Goal: Task Accomplishment & Management: Use online tool/utility

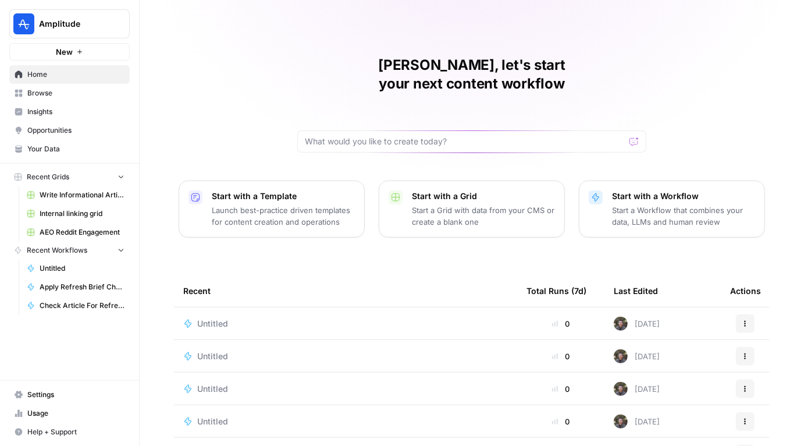
click at [80, 123] on link "Opportunities" at bounding box center [69, 130] width 120 height 19
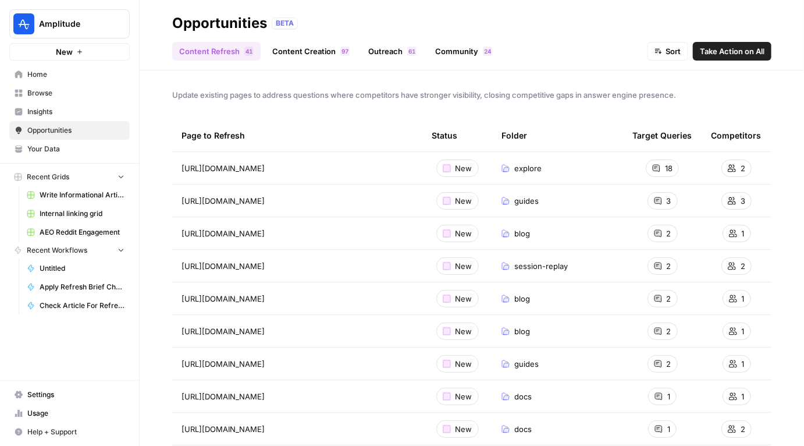
click at [63, 114] on span "Insights" at bounding box center [75, 111] width 97 height 10
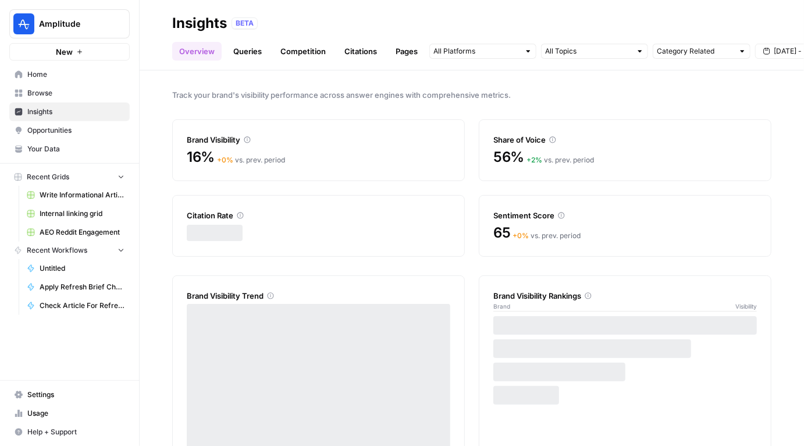
click at [244, 50] on link "Queries" at bounding box center [247, 51] width 42 height 19
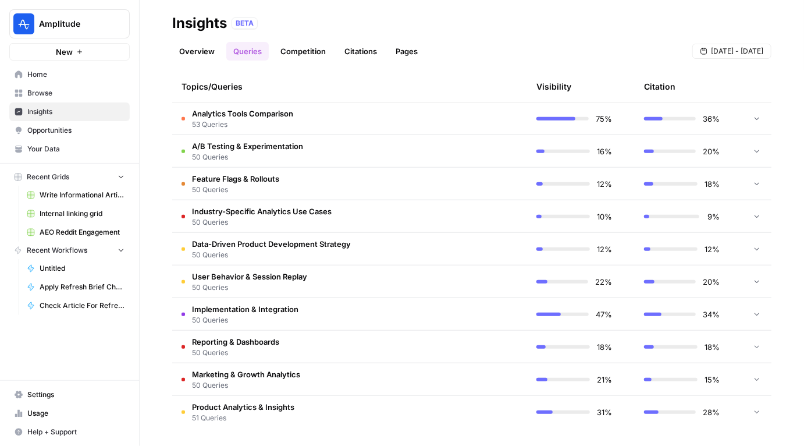
scroll to position [273, 0]
click at [372, 375] on td "Marketing & Growth Analytics 50 Queries" at bounding box center [294, 378] width 244 height 32
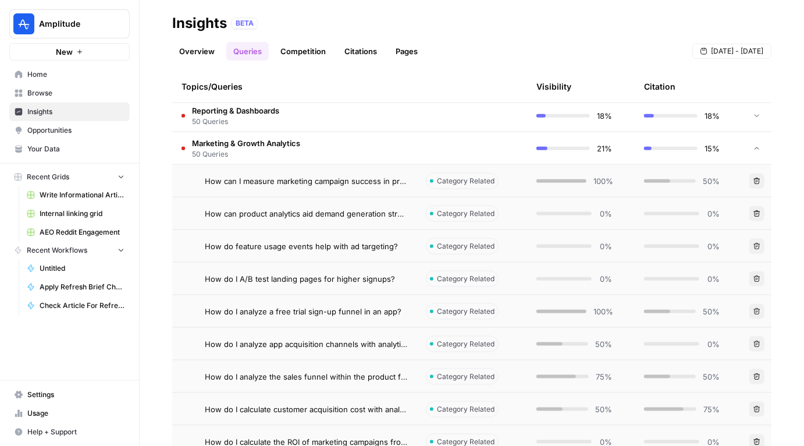
scroll to position [493, 0]
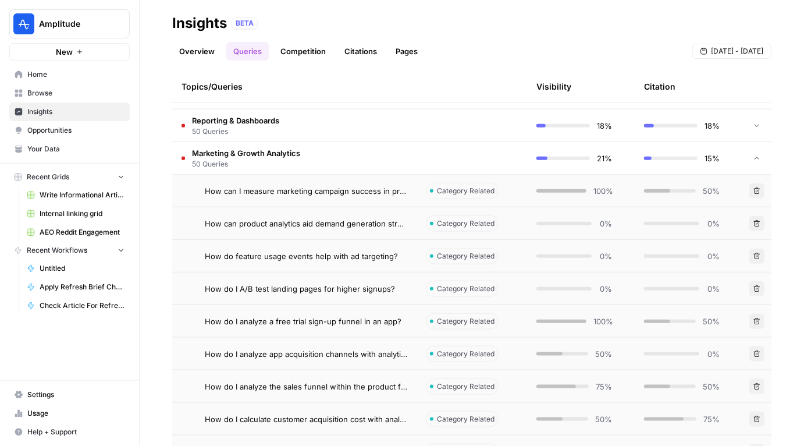
click at [76, 123] on link "Opportunities" at bounding box center [69, 130] width 120 height 19
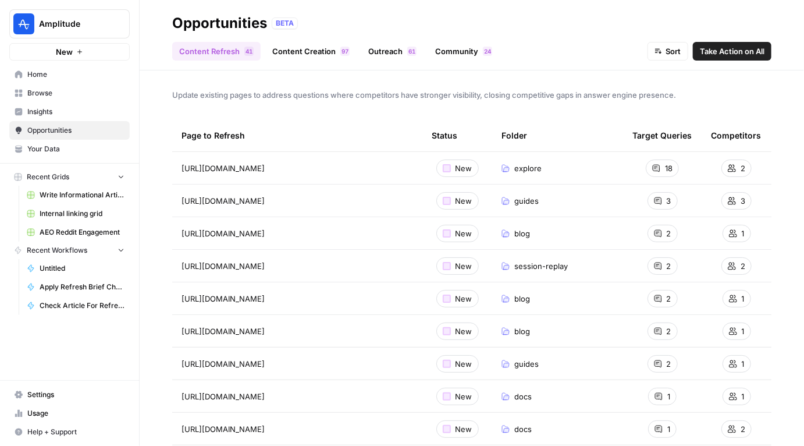
click at [280, 53] on link "Content Creation 7 9" at bounding box center [310, 51] width 91 height 19
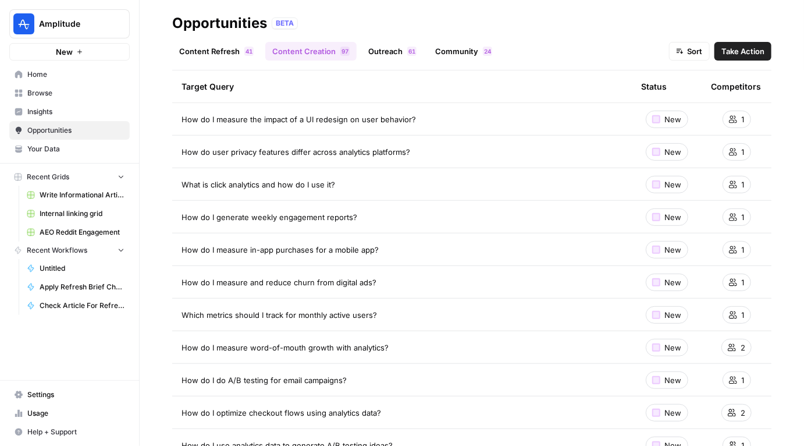
scroll to position [213, 0]
click at [86, 116] on span "Insights" at bounding box center [75, 111] width 97 height 10
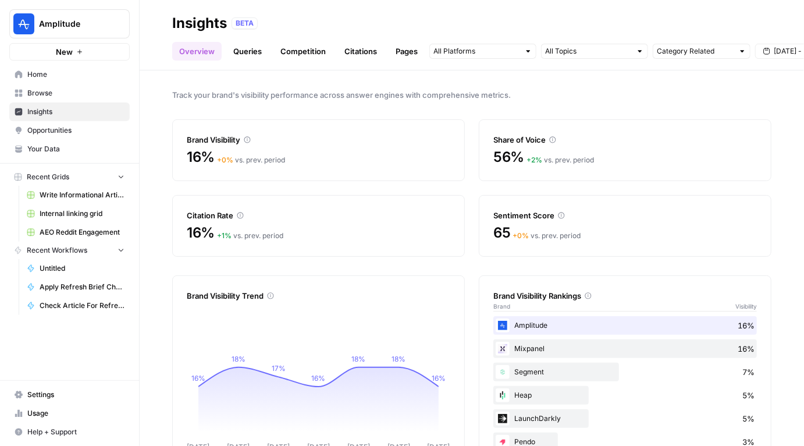
click at [363, 54] on link "Citations" at bounding box center [360, 51] width 47 height 19
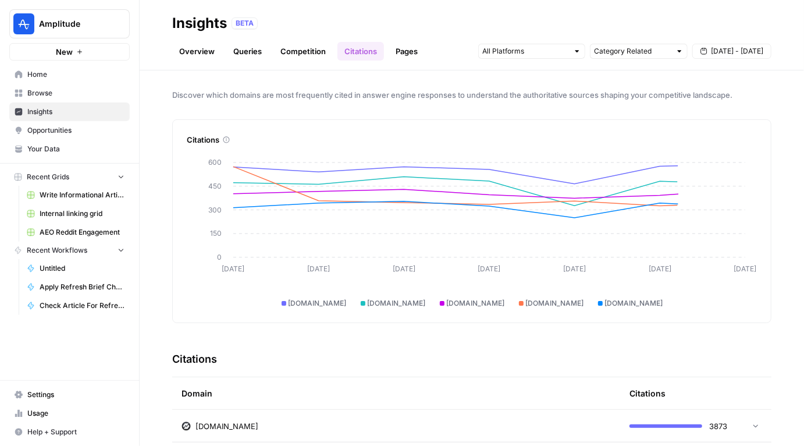
click at [409, 54] on link "Pages" at bounding box center [407, 51] width 36 height 19
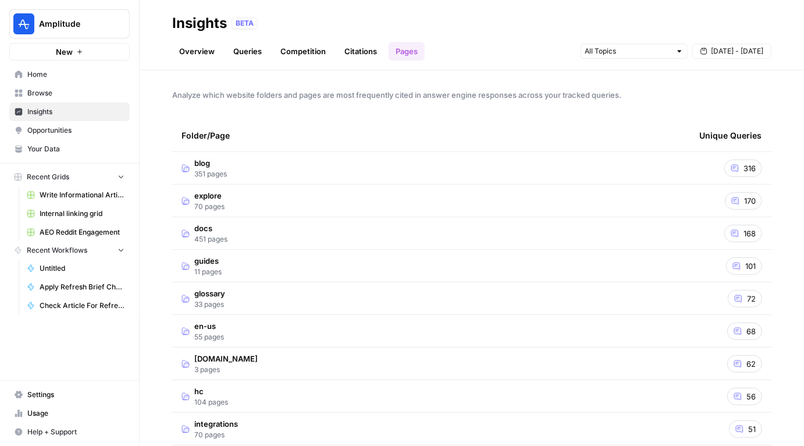
click at [398, 202] on td "explore 70 pages" at bounding box center [431, 200] width 518 height 32
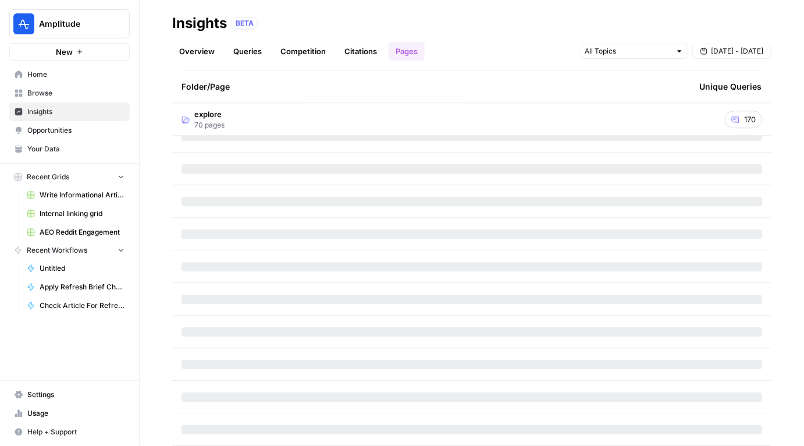
scroll to position [1460, 0]
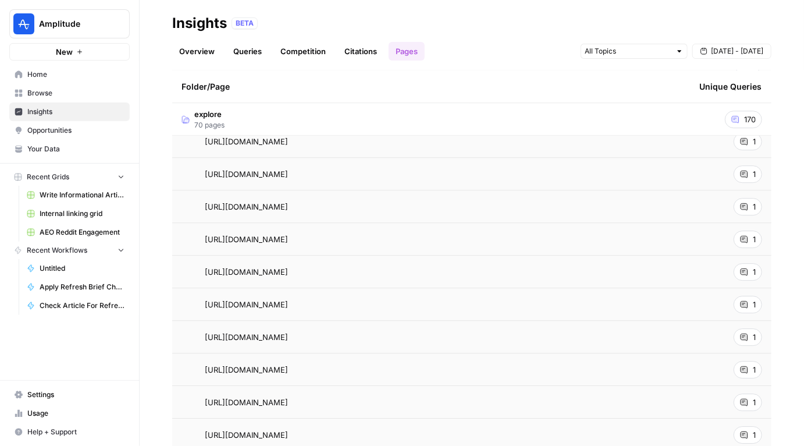
click at [744, 119] on div "170" at bounding box center [743, 119] width 37 height 17
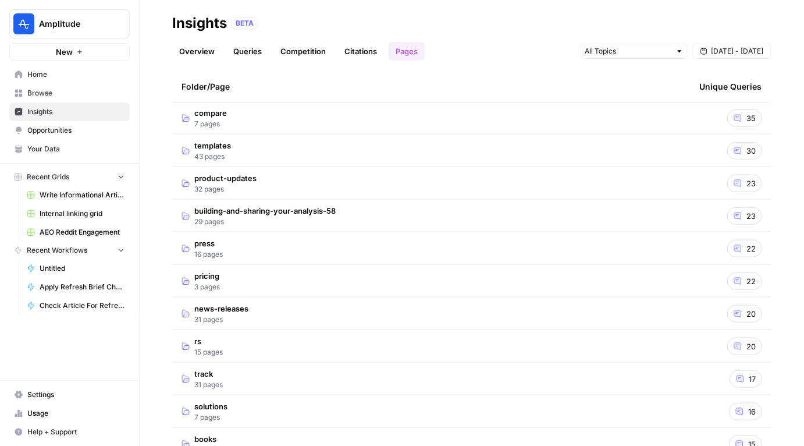
click at [744, 119] on div "35" at bounding box center [744, 117] width 35 height 17
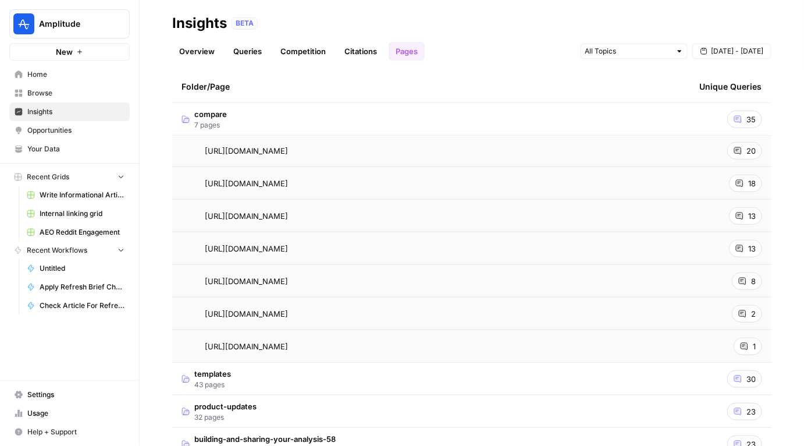
click at [743, 119] on div "35" at bounding box center [744, 119] width 35 height 17
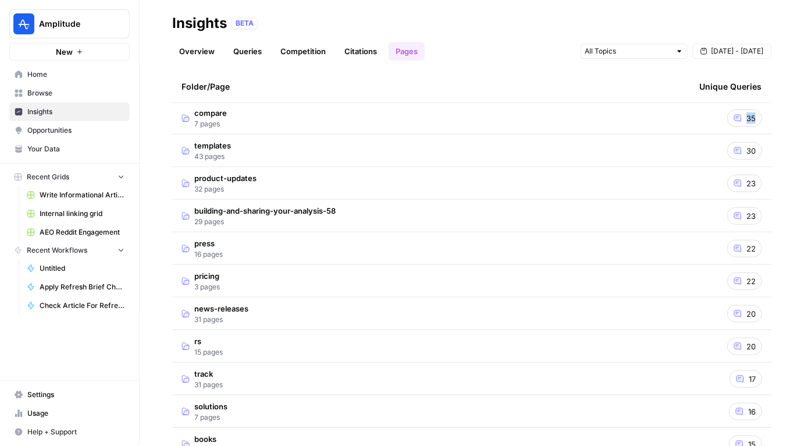
click at [743, 119] on div "35" at bounding box center [744, 117] width 35 height 17
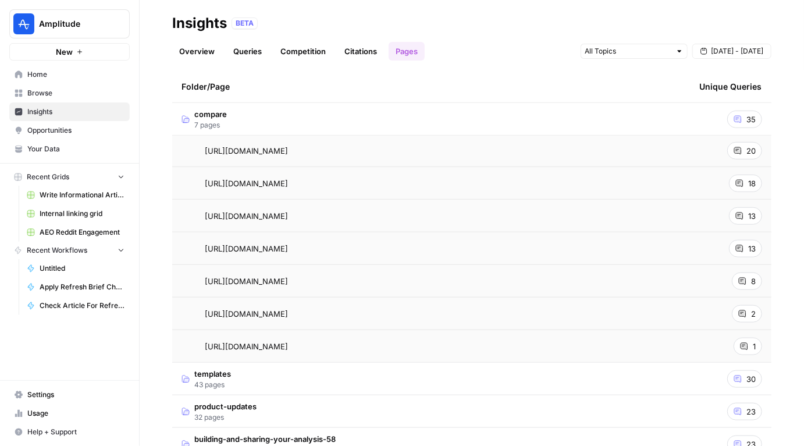
click at [563, 157] on div "https://amplitude.com/compare/mixpanel" at bounding box center [431, 151] width 499 height 12
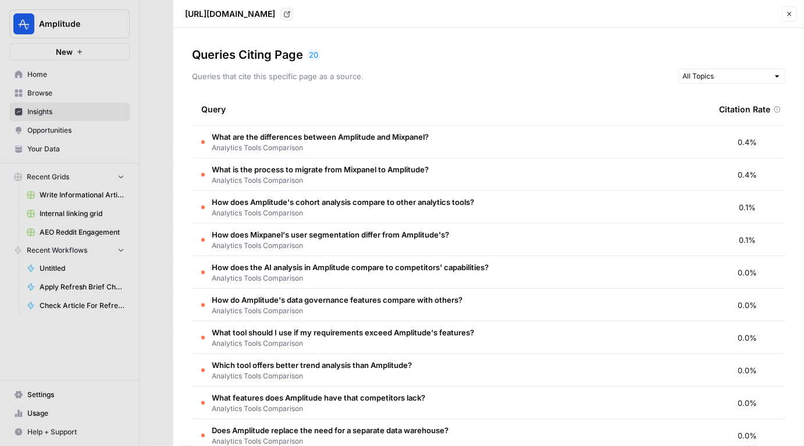
click at [498, 150] on td "What are the differences between Amplitude and Mixpanel? Analytics Tools Compar…" at bounding box center [451, 142] width 518 height 32
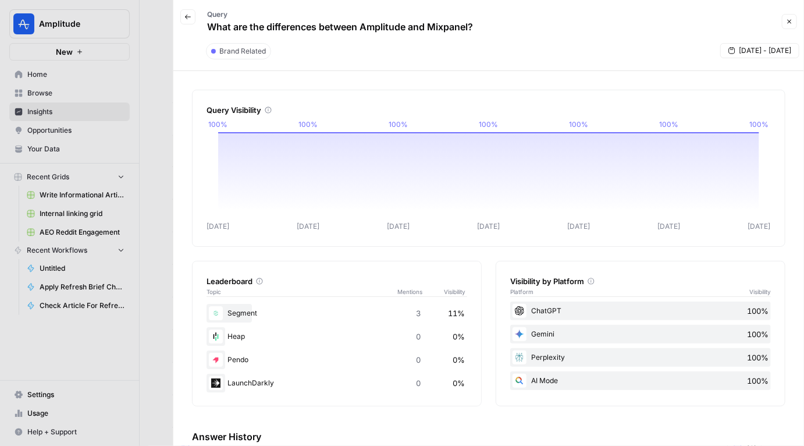
scroll to position [182, 0]
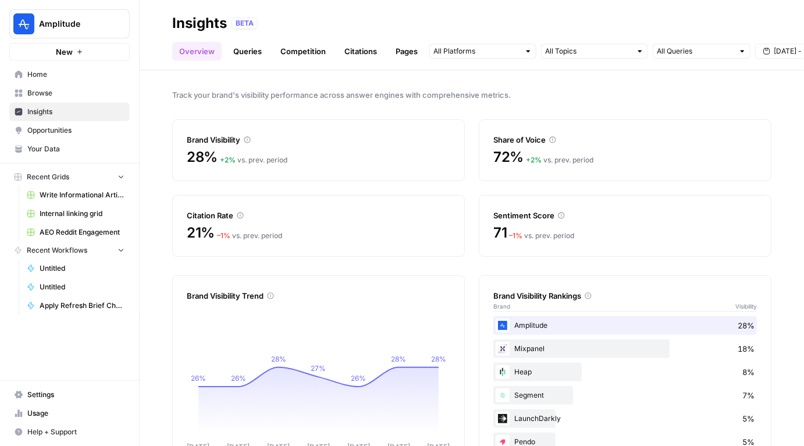
scroll to position [39, 0]
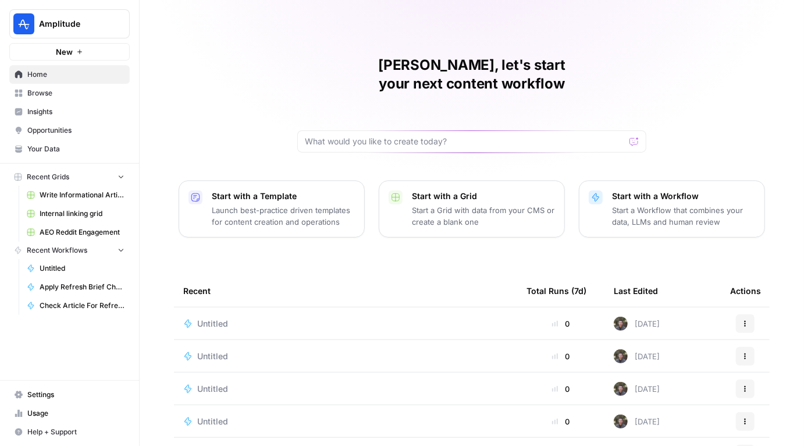
click at [51, 119] on link "Insights" at bounding box center [69, 111] width 120 height 19
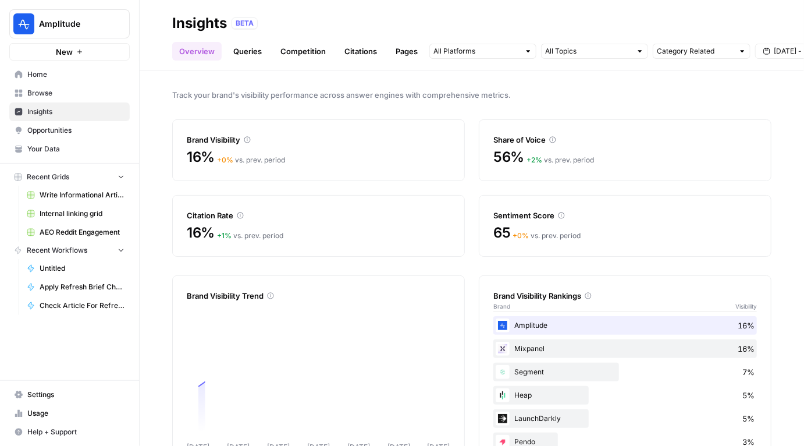
click at [306, 49] on link "Competition" at bounding box center [302, 51] width 59 height 19
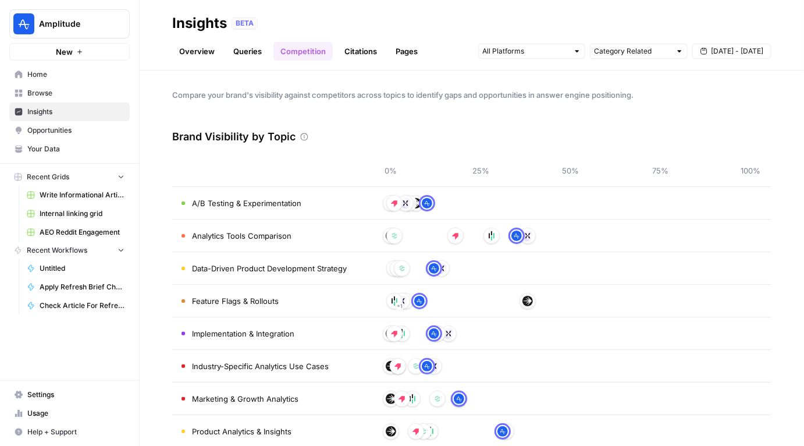
click at [357, 51] on link "Citations" at bounding box center [360, 51] width 47 height 19
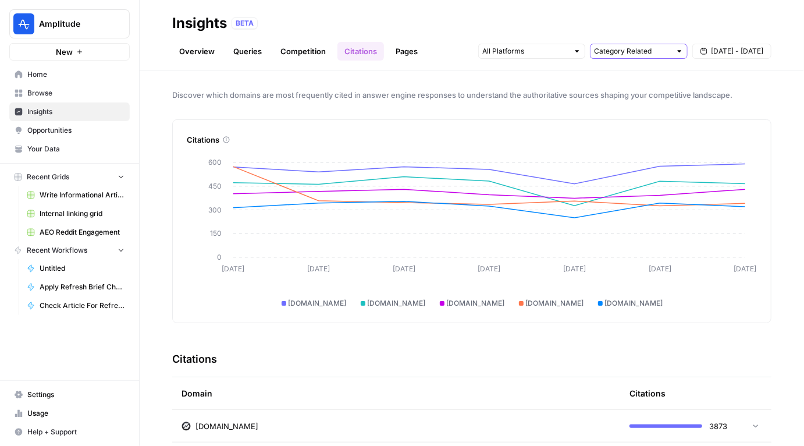
click at [647, 54] on input "text" at bounding box center [632, 51] width 77 height 12
click at [635, 69] on button "All Queries" at bounding box center [638, 77] width 87 height 16
type input "All Queries"
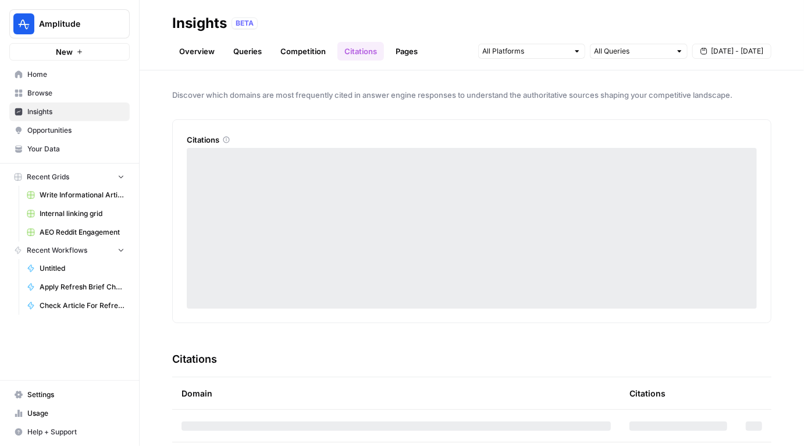
scroll to position [126, 0]
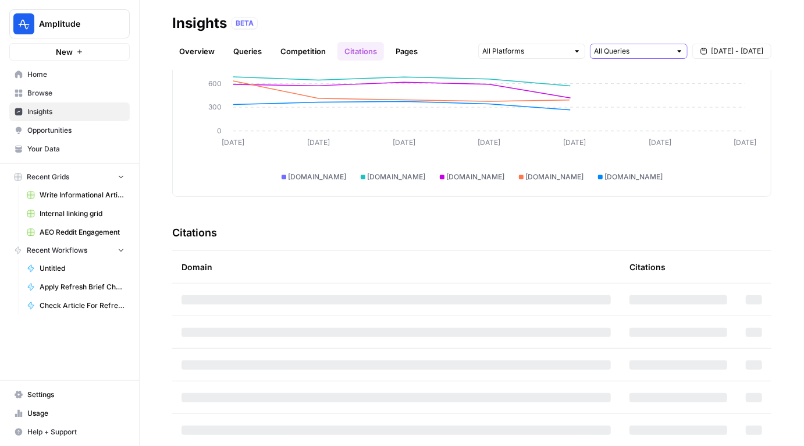
click at [631, 45] on input "text" at bounding box center [632, 51] width 77 height 12
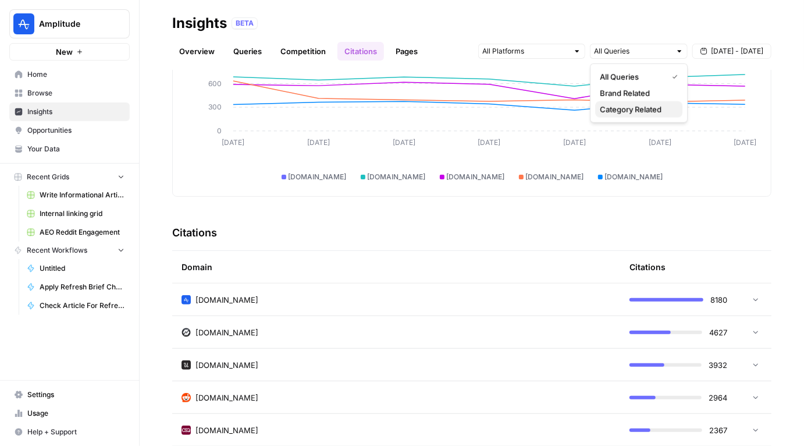
click at [624, 108] on span "Category Related" at bounding box center [636, 110] width 73 height 12
type input "Category Related"
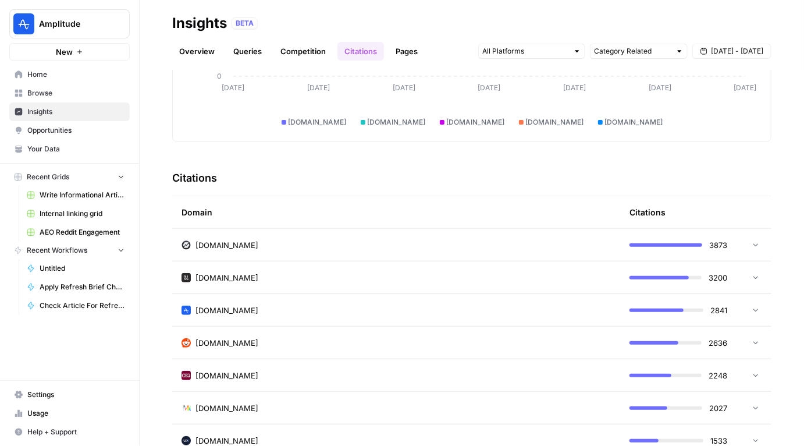
scroll to position [184, 0]
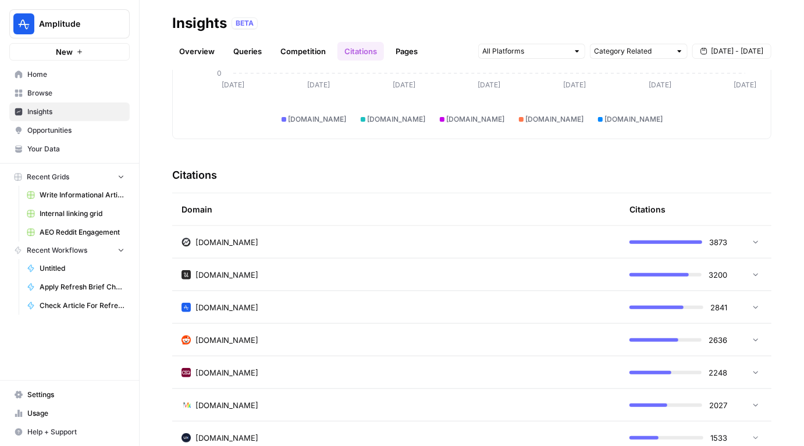
click at [442, 278] on div "[DOMAIN_NAME]" at bounding box center [396, 275] width 429 height 12
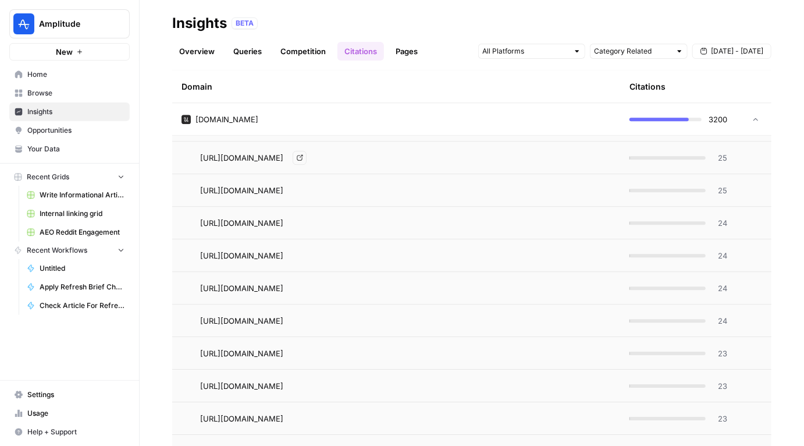
scroll to position [1507, 0]
click at [38, 79] on span "Home" at bounding box center [75, 74] width 97 height 10
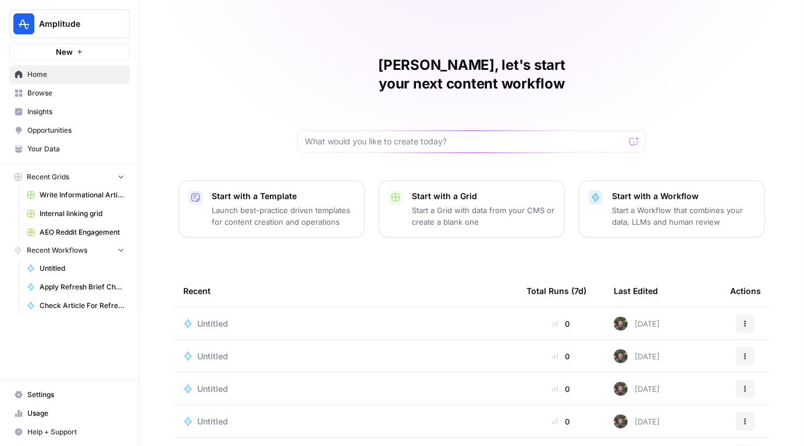
scroll to position [88, 0]
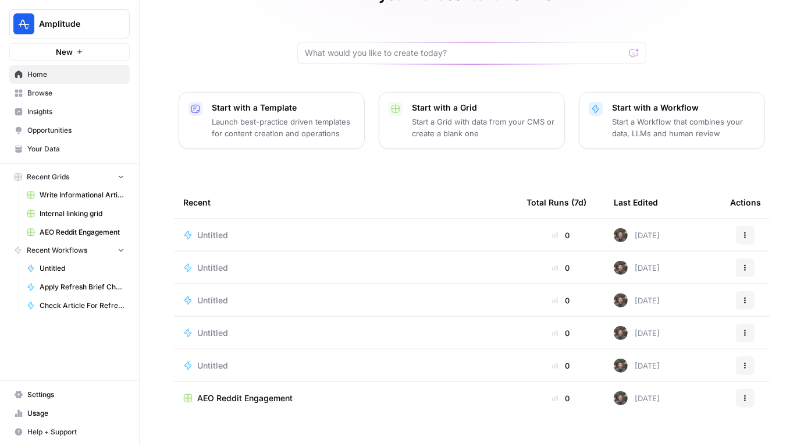
click at [45, 90] on span "Browse" at bounding box center [75, 93] width 97 height 10
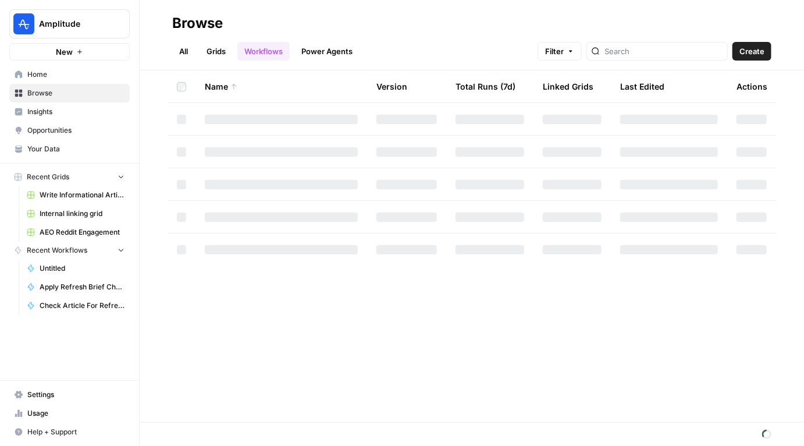
click at [214, 56] on link "Grids" at bounding box center [216, 51] width 33 height 19
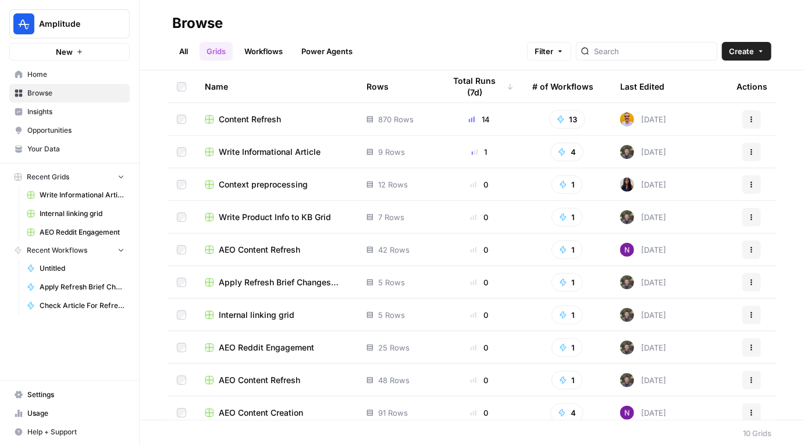
click at [262, 152] on span "Write Informational Article" at bounding box center [270, 152] width 102 height 12
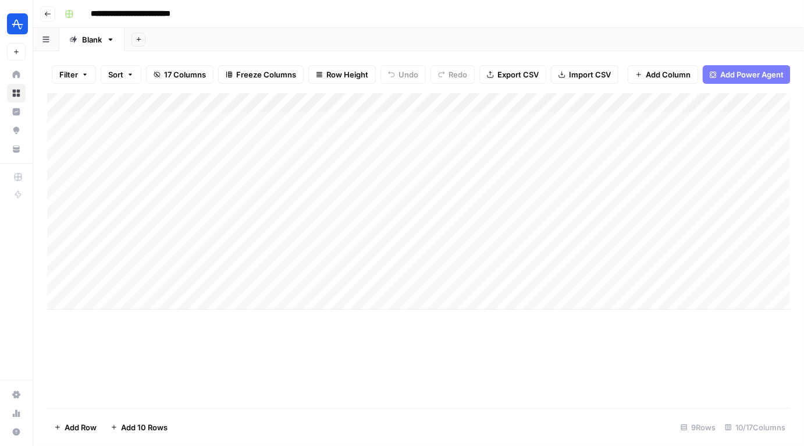
click at [124, 298] on div "Add Column" at bounding box center [418, 201] width 743 height 216
click at [386, 356] on div "Add Column" at bounding box center [418, 250] width 743 height 315
click at [289, 302] on div "Add Column" at bounding box center [418, 211] width 743 height 236
click at [331, 394] on div "Add Column" at bounding box center [418, 250] width 743 height 315
click at [342, 360] on div "Add Column" at bounding box center [418, 250] width 743 height 315
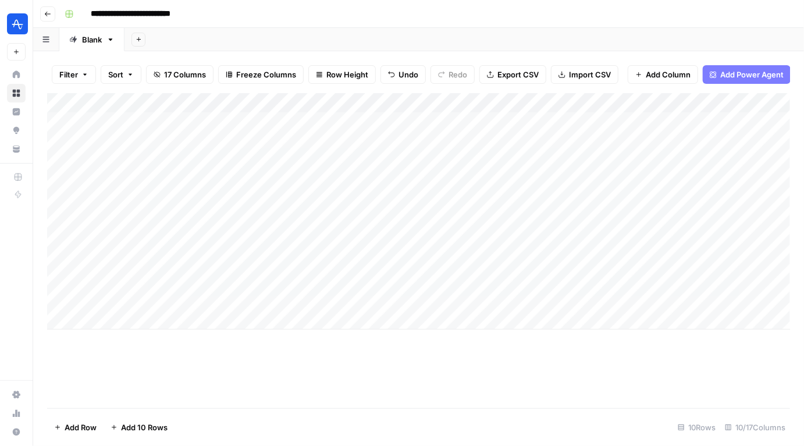
click at [200, 300] on div "Add Column" at bounding box center [418, 211] width 743 height 236
type textarea "**********"
click at [76, 303] on div "Add Column" at bounding box center [418, 211] width 743 height 236
click at [77, 296] on div "Add Column" at bounding box center [418, 211] width 743 height 236
click at [58, 297] on div "Add Column" at bounding box center [418, 211] width 743 height 236
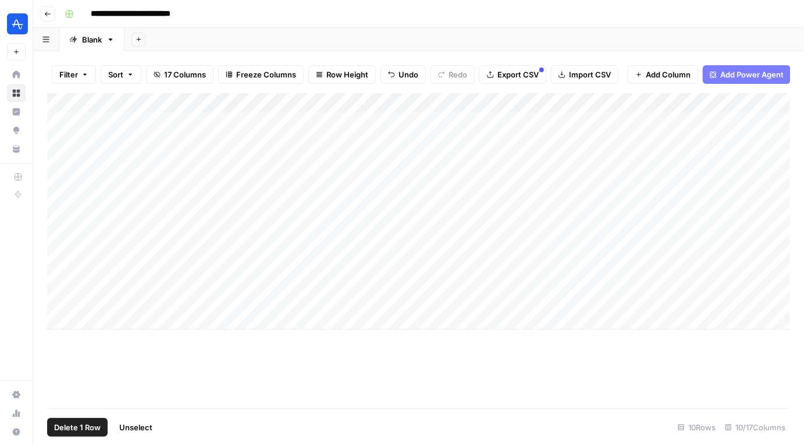
click at [69, 422] on span "Delete 1 Row" at bounding box center [77, 427] width 47 height 12
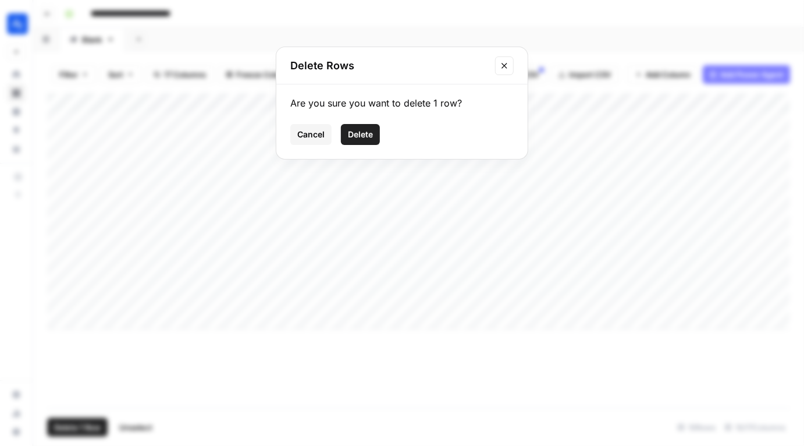
click at [363, 127] on button "Delete" at bounding box center [360, 134] width 39 height 21
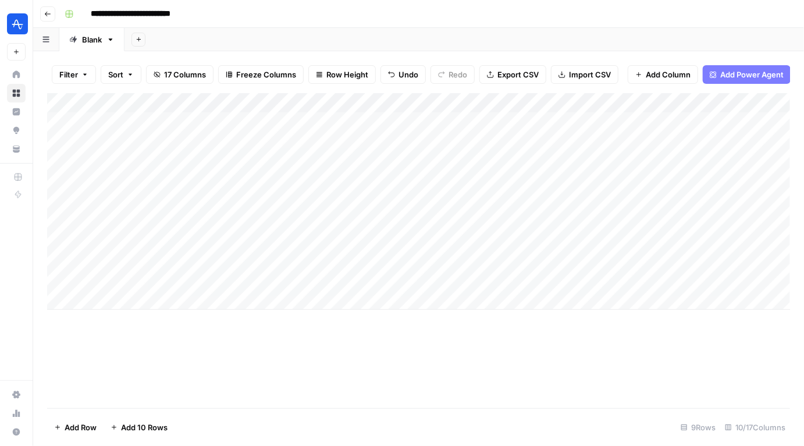
click at [134, 298] on div "Add Column" at bounding box center [418, 201] width 743 height 216
type textarea "**********"
click at [76, 300] on div "Add Column" at bounding box center [418, 211] width 743 height 236
click at [364, 298] on div "Add Column" at bounding box center [418, 211] width 743 height 236
click at [514, 298] on div "Add Column" at bounding box center [418, 211] width 743 height 236
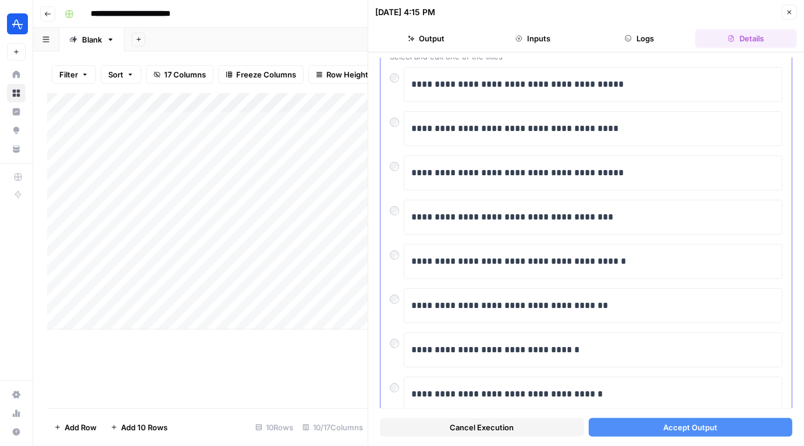
scroll to position [83, 0]
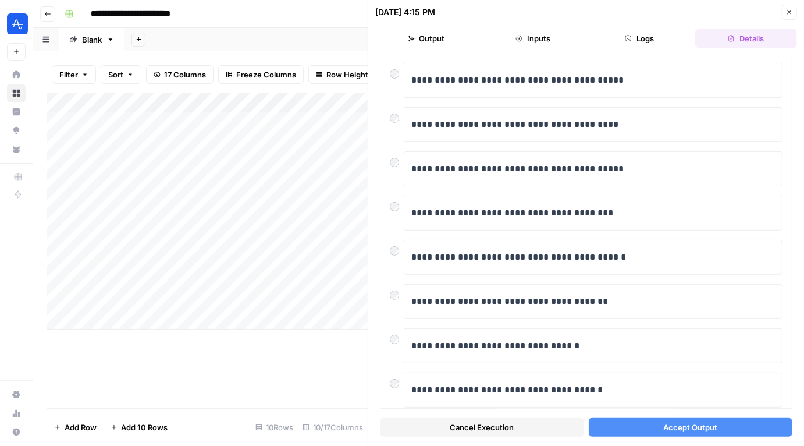
click at [626, 429] on button "Accept Output" at bounding box center [691, 427] width 204 height 19
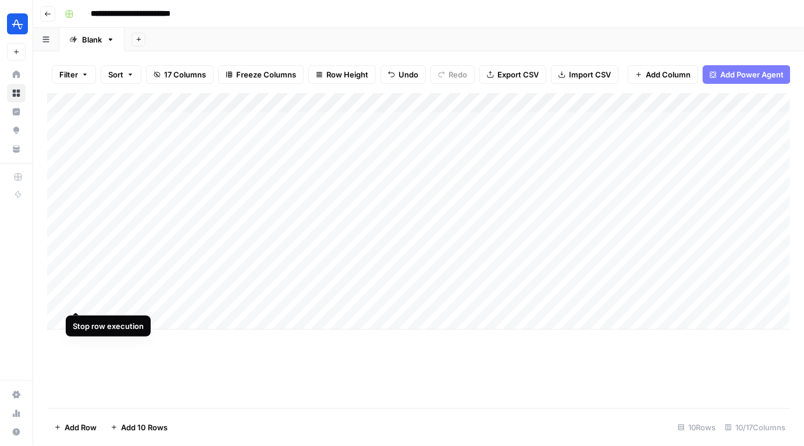
click at [74, 300] on div "Add Column" at bounding box center [418, 211] width 743 height 236
click at [194, 114] on div "Add Column" at bounding box center [418, 211] width 743 height 236
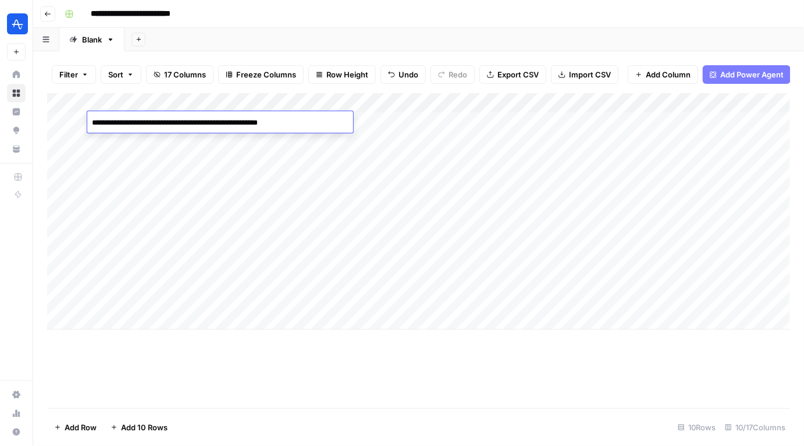
click at [194, 114] on div "**********" at bounding box center [220, 122] width 266 height 22
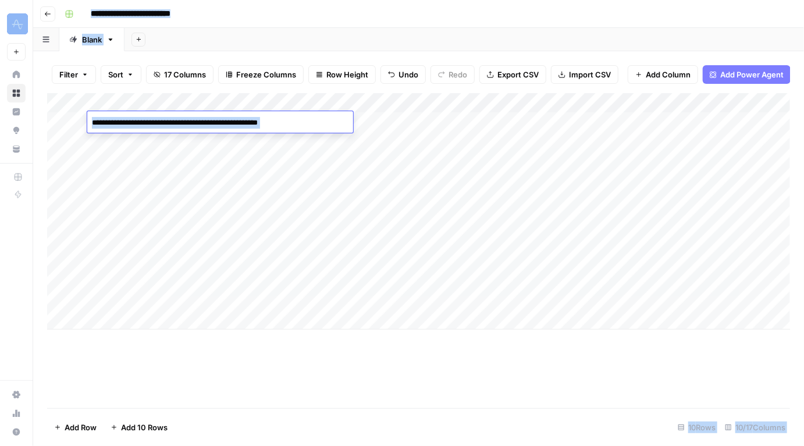
click at [188, 121] on textarea "**********" at bounding box center [220, 123] width 266 height 16
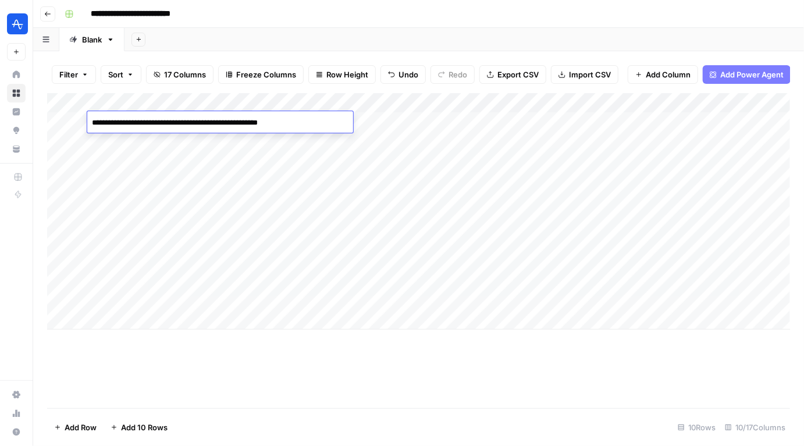
click at [188, 121] on textarea "**********" at bounding box center [220, 123] width 266 height 16
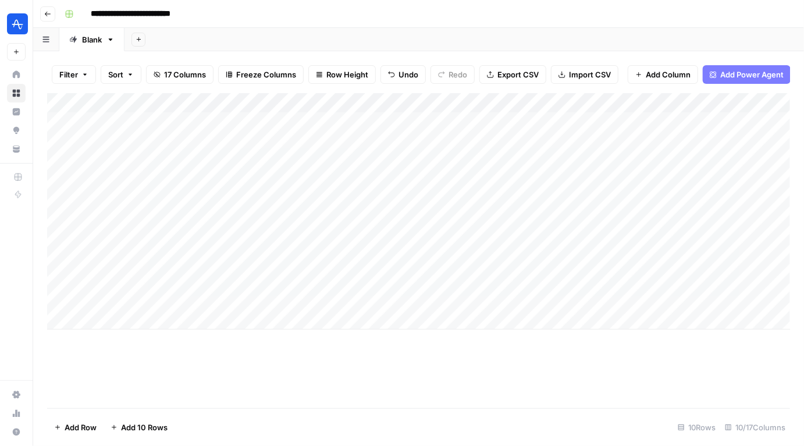
click at [406, 118] on div "Add Column" at bounding box center [418, 211] width 743 height 236
click at [501, 121] on div "Add Column" at bounding box center [418, 211] width 743 height 236
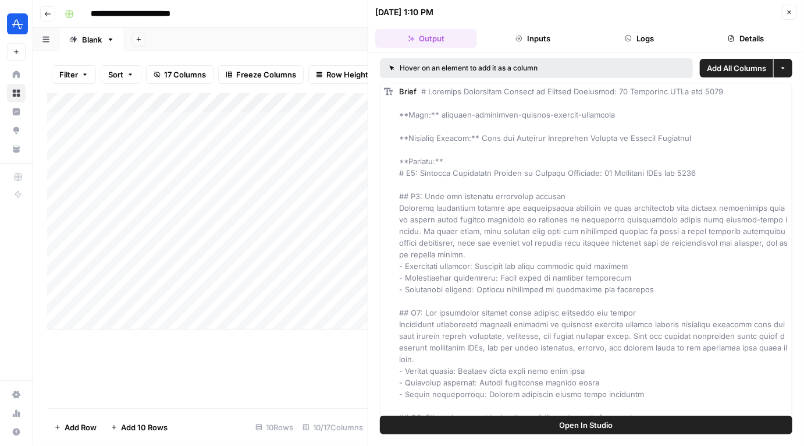
click at [793, 12] on button "Close" at bounding box center [789, 12] width 15 height 15
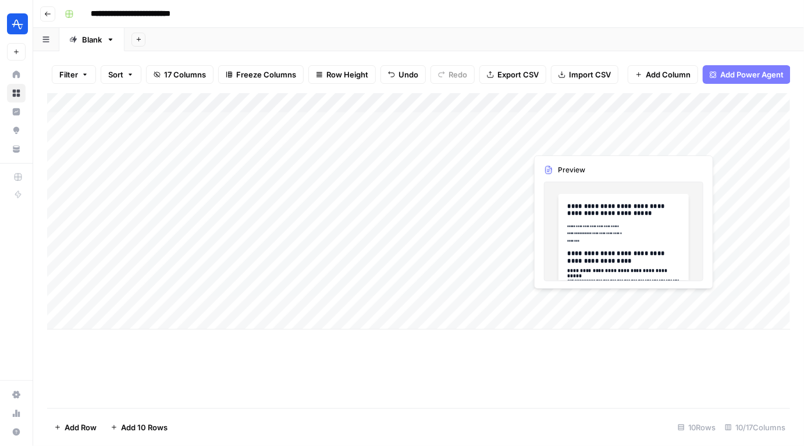
click at [267, 126] on div "Add Column" at bounding box center [418, 211] width 743 height 236
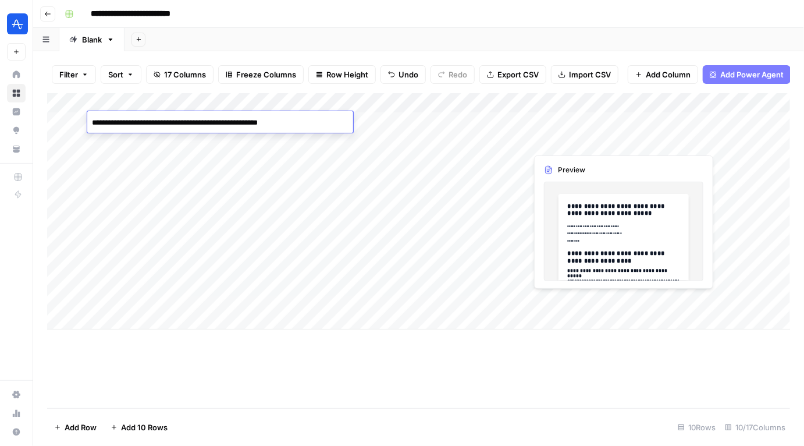
click at [267, 126] on textarea "**********" at bounding box center [220, 123] width 266 height 16
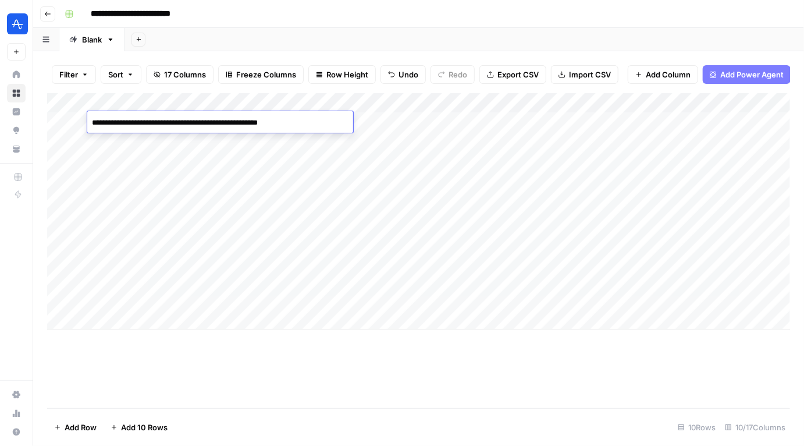
click at [268, 123] on textarea "**********" at bounding box center [220, 123] width 266 height 16
click at [241, 123] on textarea at bounding box center [220, 123] width 266 height 16
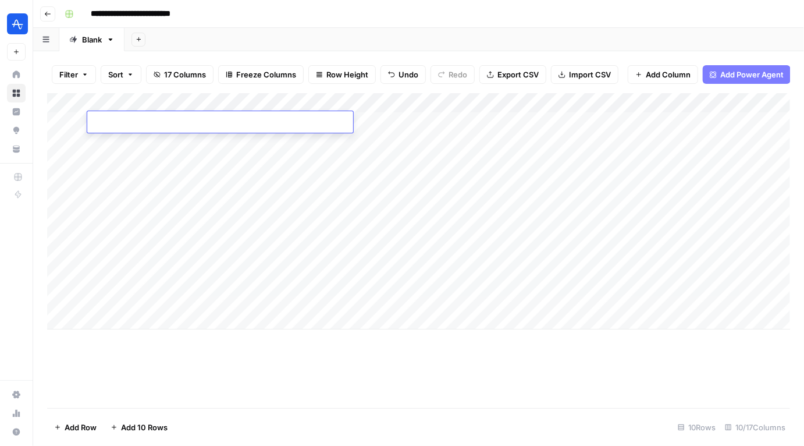
paste textarea "**********"
type textarea "**********"
click at [247, 100] on div "Add Column" at bounding box center [418, 211] width 743 height 236
click at [239, 122] on div "Add Column" at bounding box center [418, 211] width 743 height 236
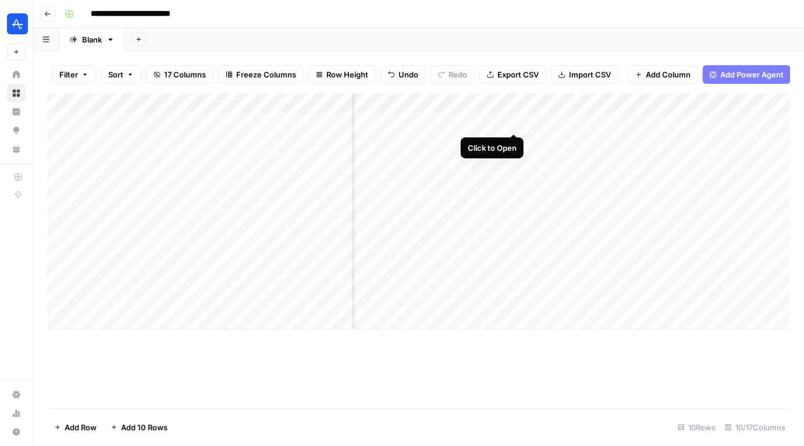
click at [511, 120] on div "Add Column" at bounding box center [418, 211] width 743 height 236
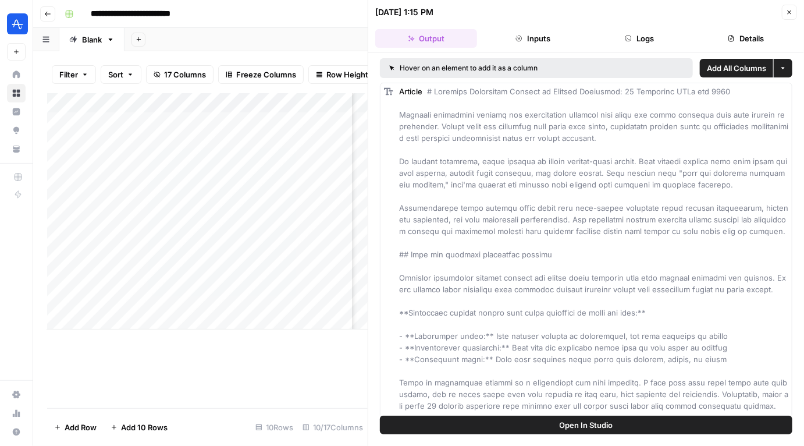
click at [787, 7] on button "Close" at bounding box center [789, 12] width 15 height 15
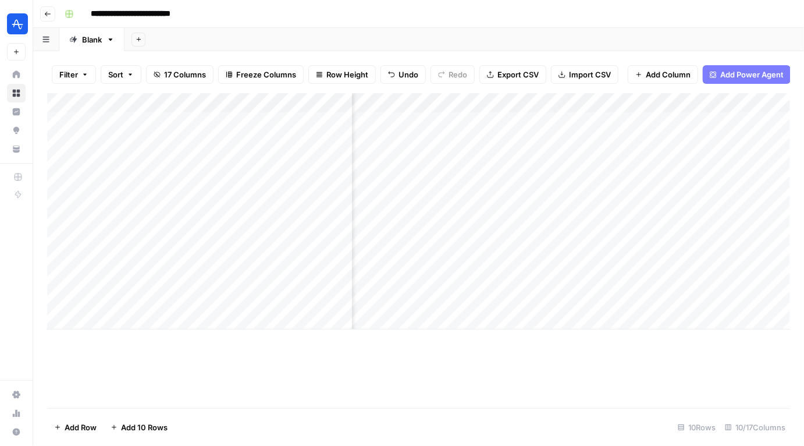
scroll to position [0, 512]
click at [207, 141] on div "Add Column" at bounding box center [418, 211] width 743 height 236
click at [197, 143] on div "Add Column" at bounding box center [418, 211] width 743 height 236
click at [197, 143] on textarea "**********" at bounding box center [220, 142] width 266 height 16
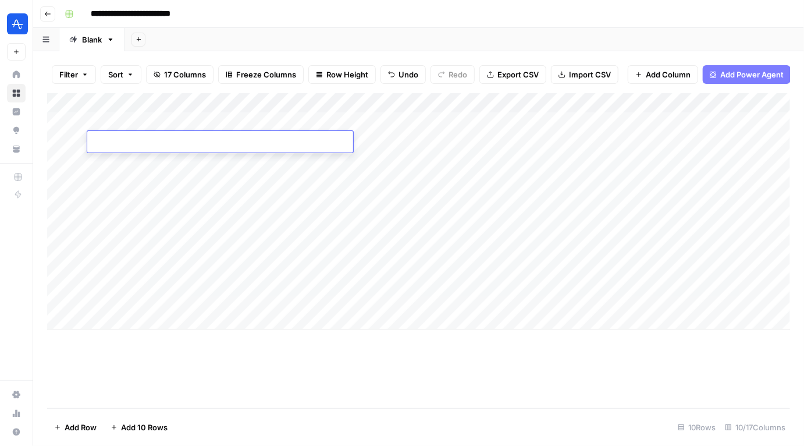
click at [197, 143] on textarea at bounding box center [220, 142] width 266 height 16
type textarea "**********"
click at [612, 140] on div "Add Column" at bounding box center [418, 211] width 743 height 236
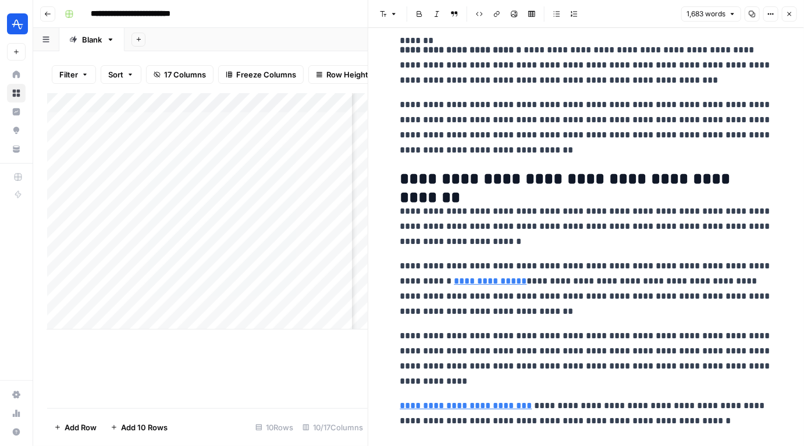
scroll to position [3253, 0]
